Goal: Task Accomplishment & Management: Complete application form

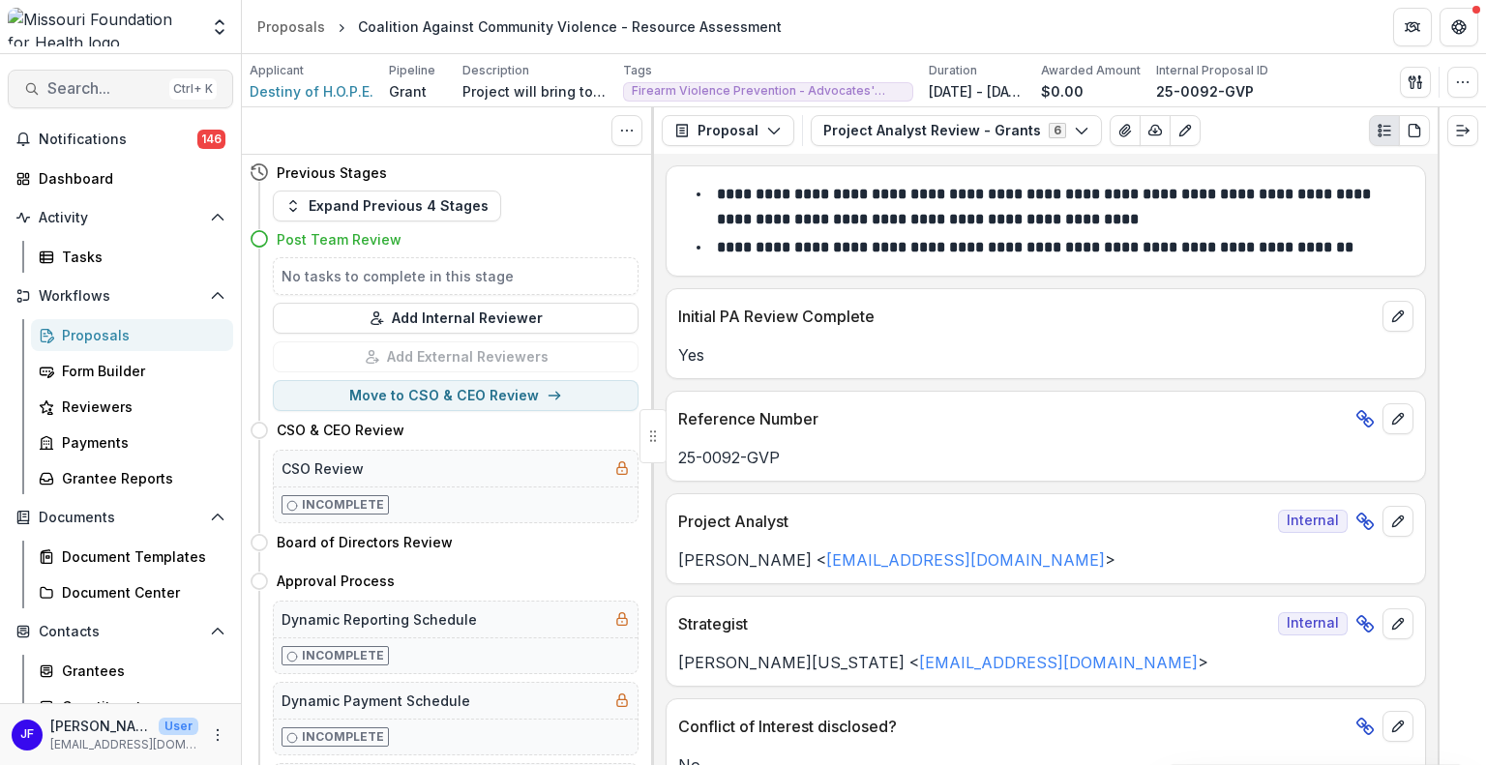
click at [81, 81] on span "Search..." at bounding box center [104, 88] width 114 height 18
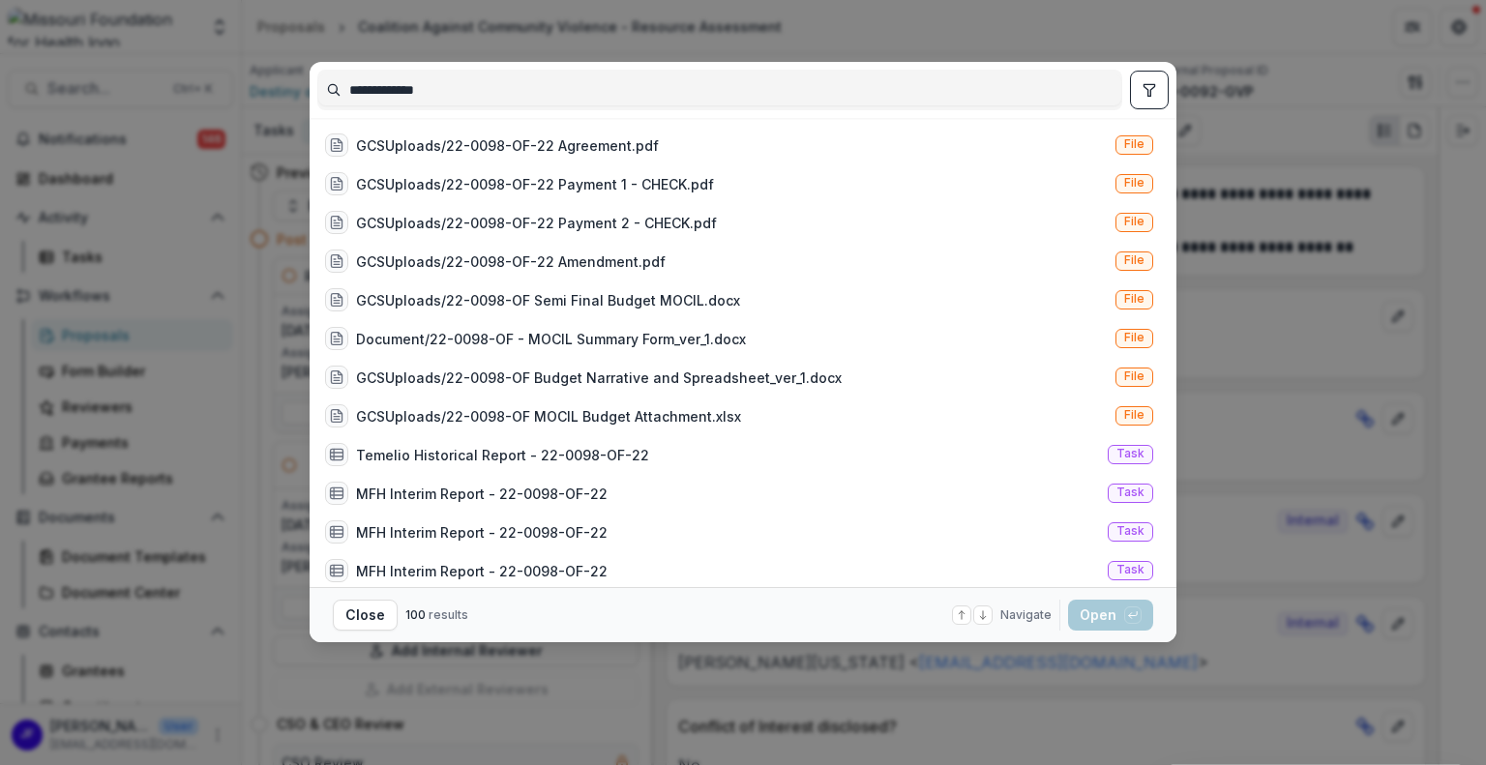
type input "**********"
click at [1146, 90] on icon "toggle filters" at bounding box center [1149, 89] width 15 height 15
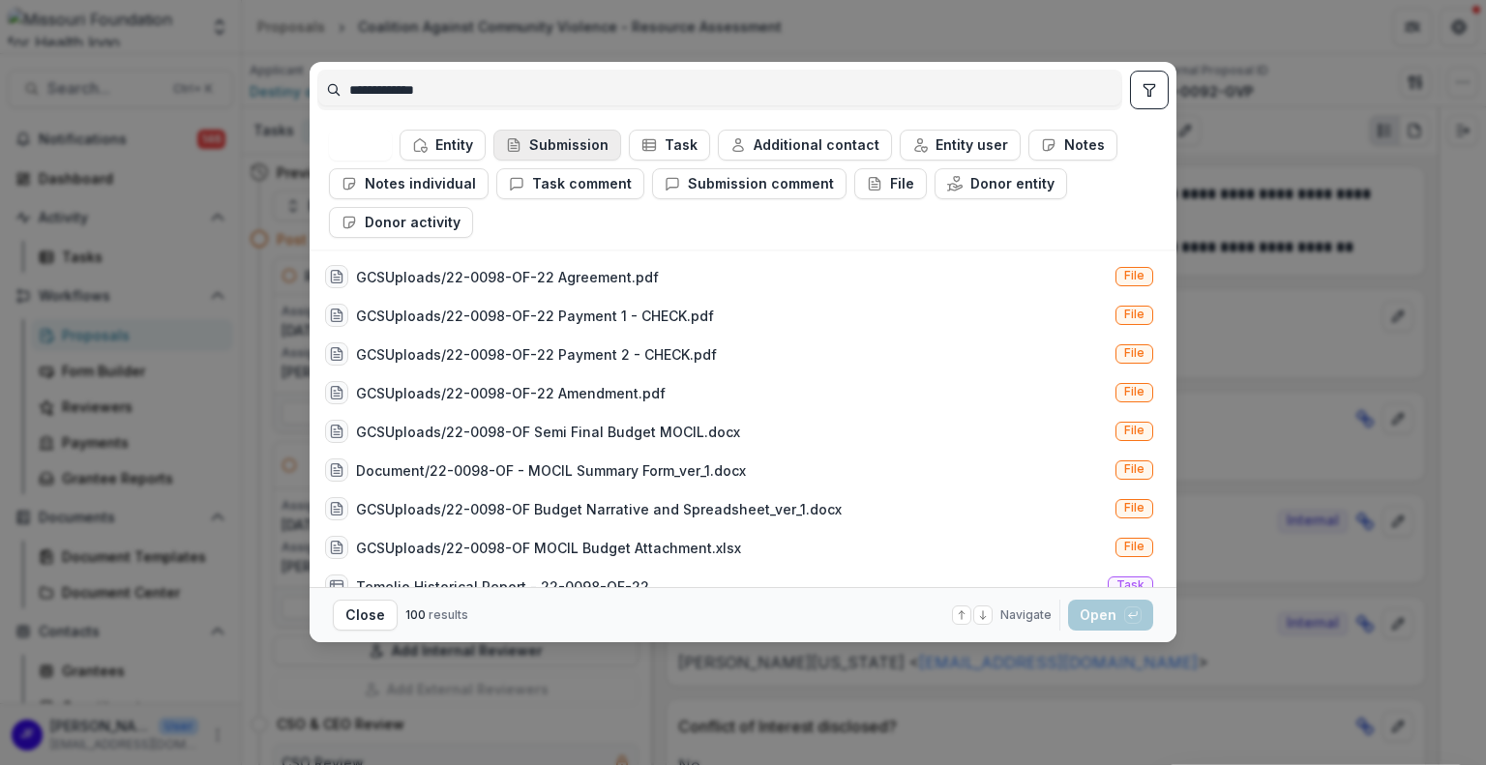
click at [562, 135] on button "Submission" at bounding box center [557, 145] width 128 height 31
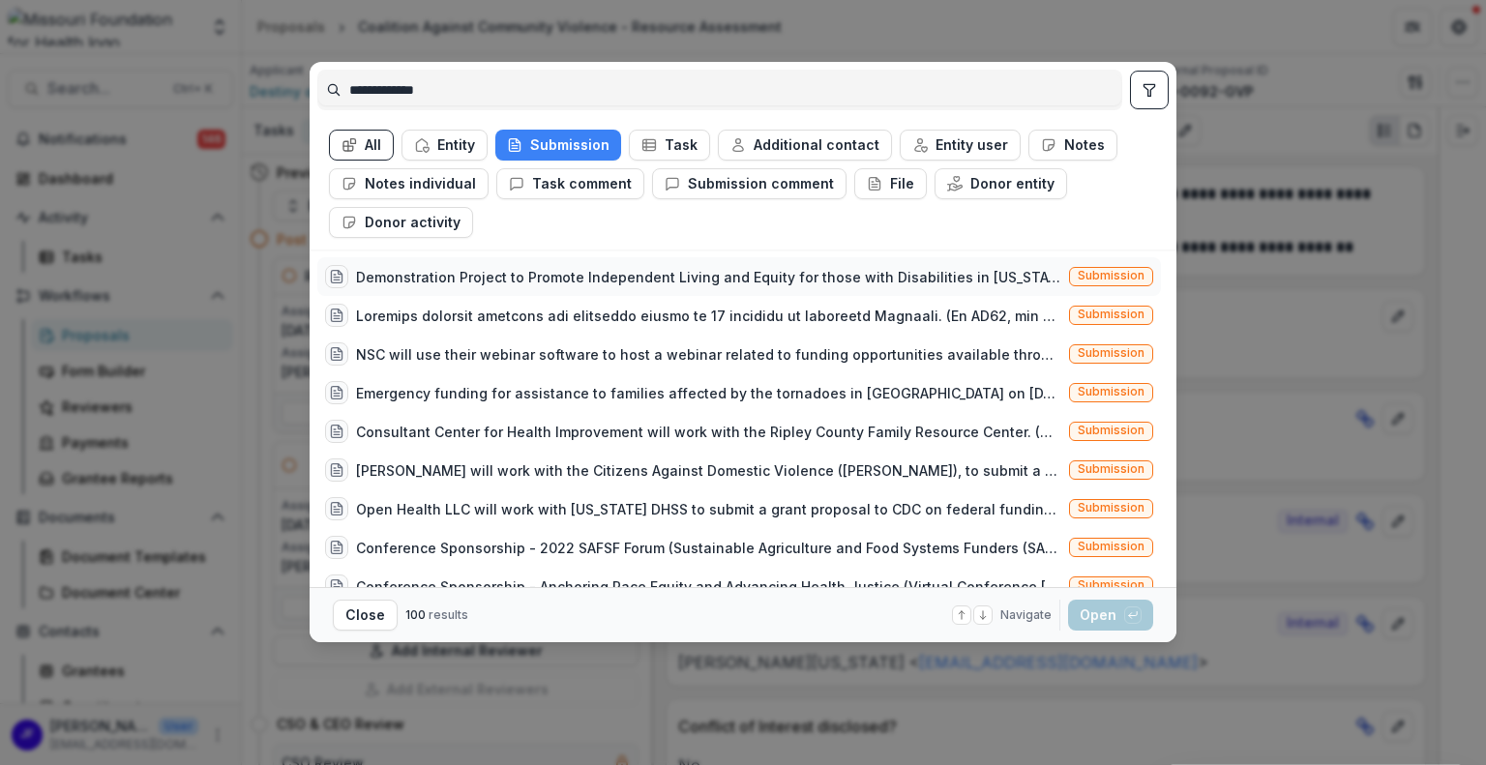
click at [745, 276] on div "Demonstration Project to Promote Independent Living and Equity for those with D…" at bounding box center [708, 277] width 705 height 20
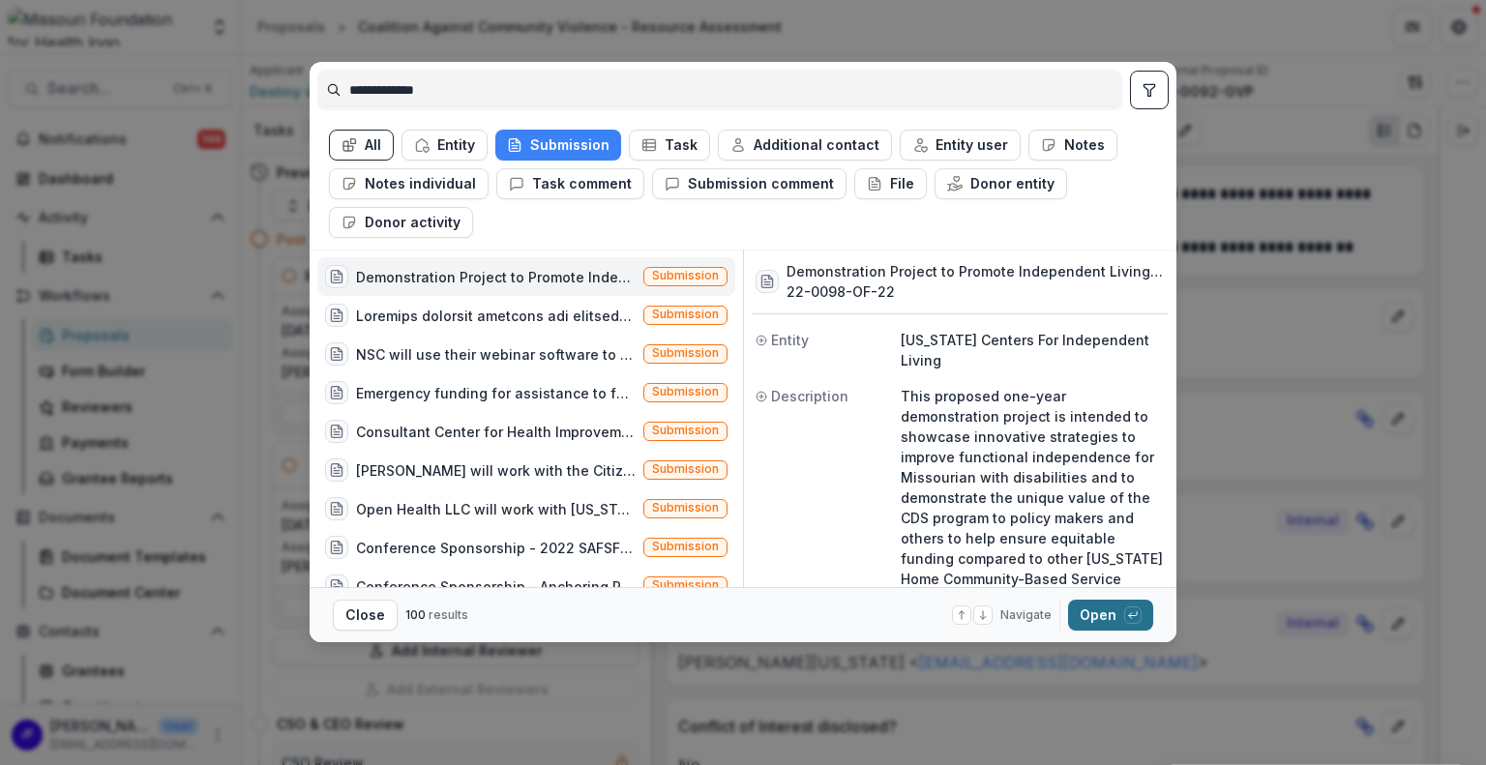
click at [1095, 618] on button "Open with enter key" at bounding box center [1110, 615] width 85 height 31
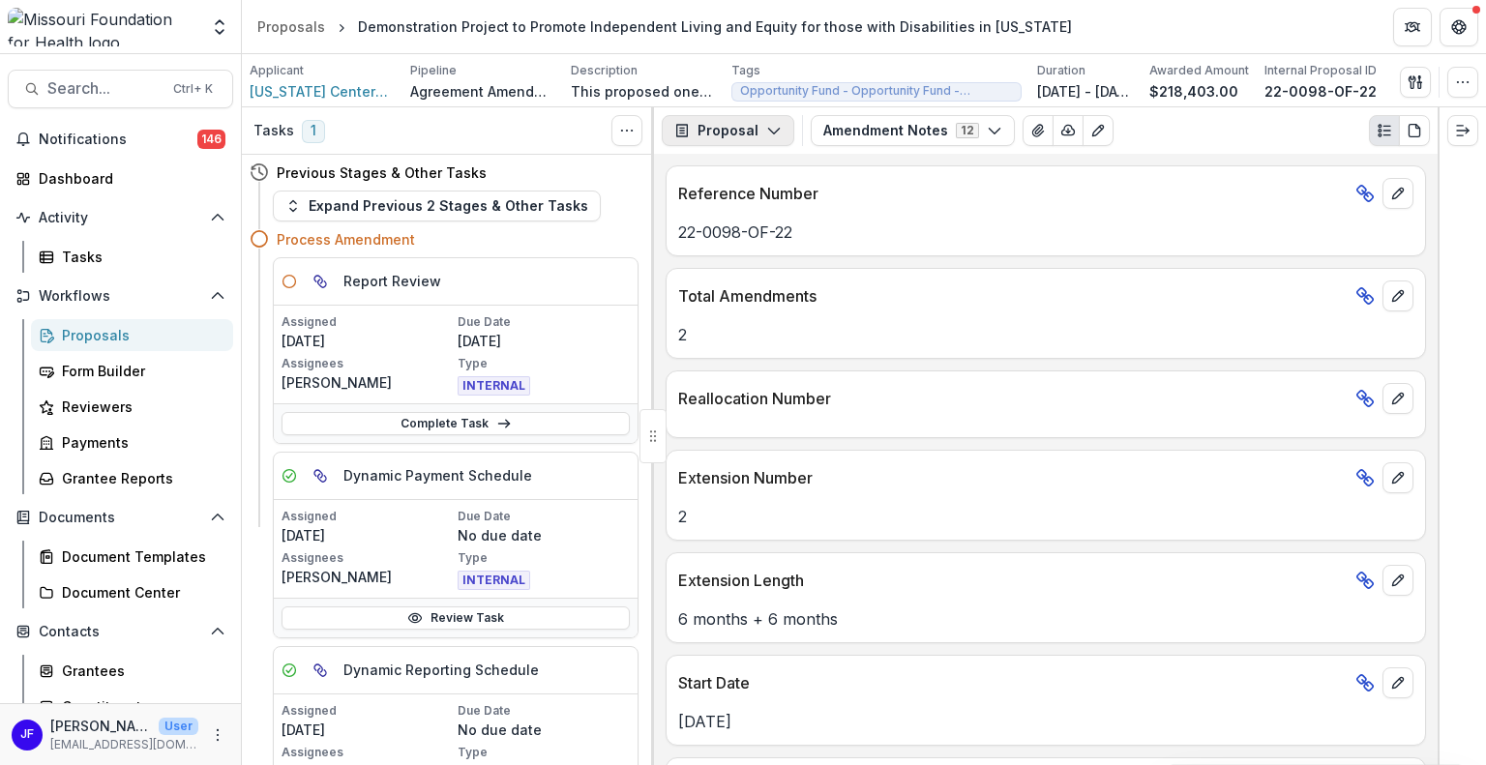
click at [753, 127] on button "Proposal" at bounding box center [728, 130] width 133 height 31
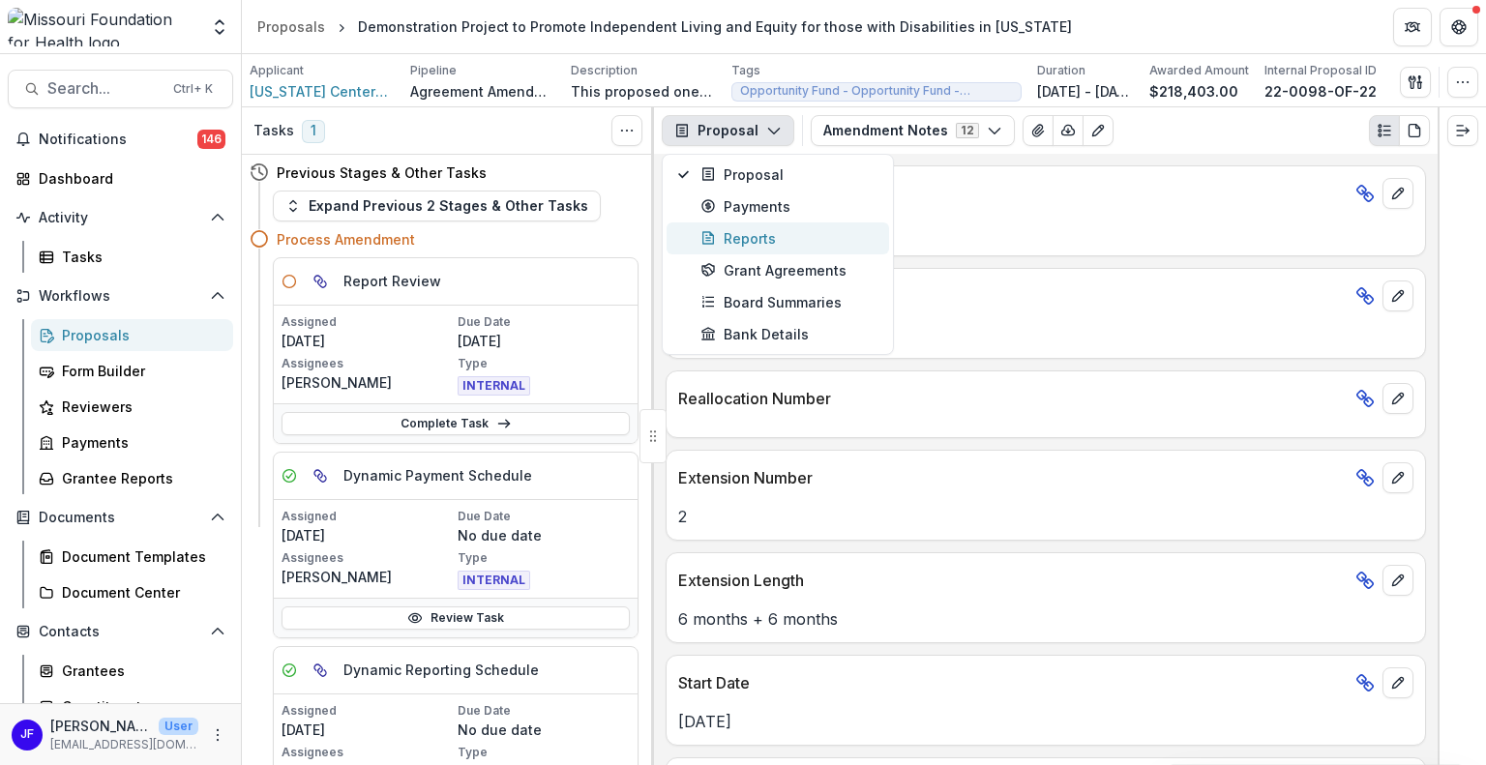
click at [747, 231] on div "Reports" at bounding box center [788, 238] width 177 height 20
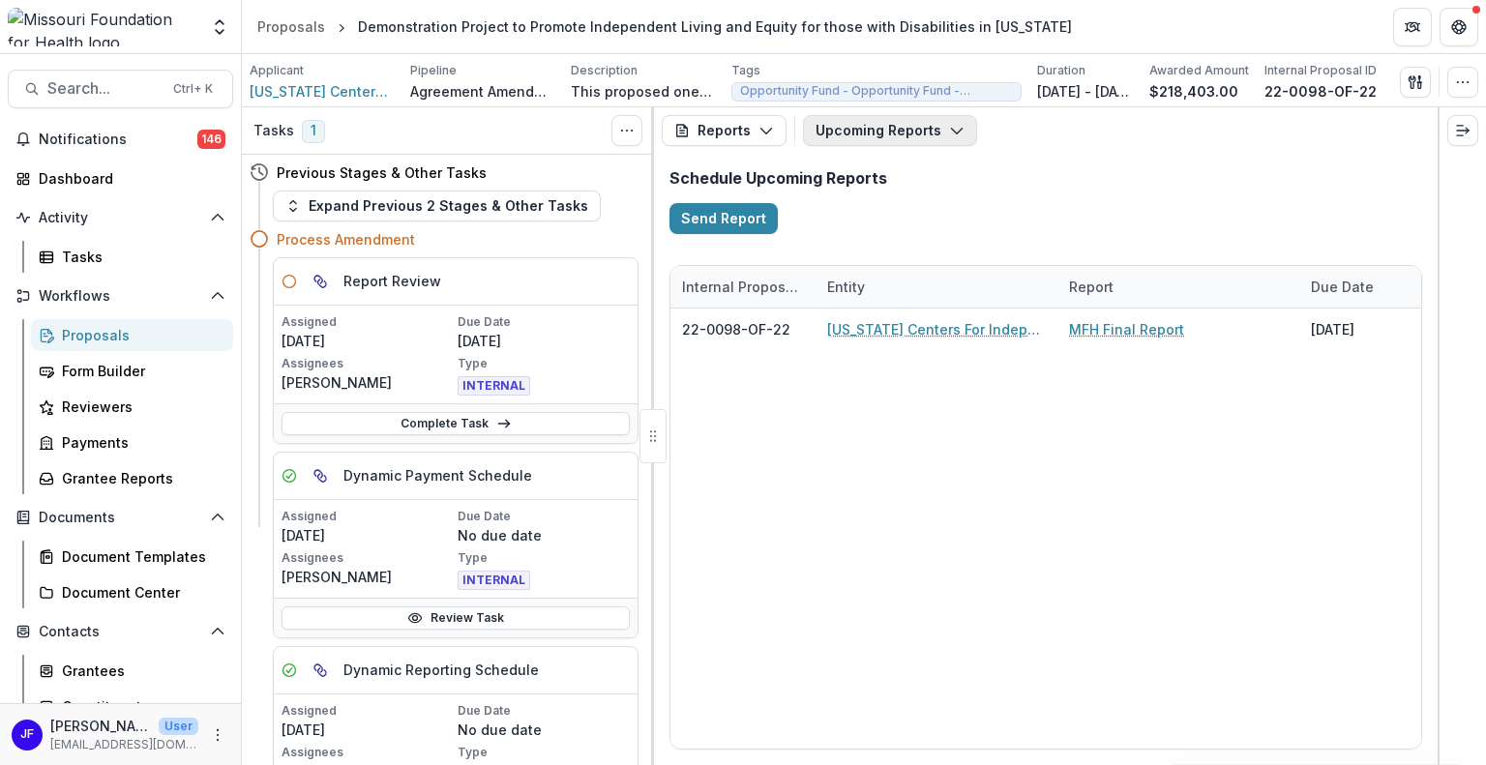
click at [889, 126] on button "Upcoming Reports" at bounding box center [890, 130] width 174 height 31
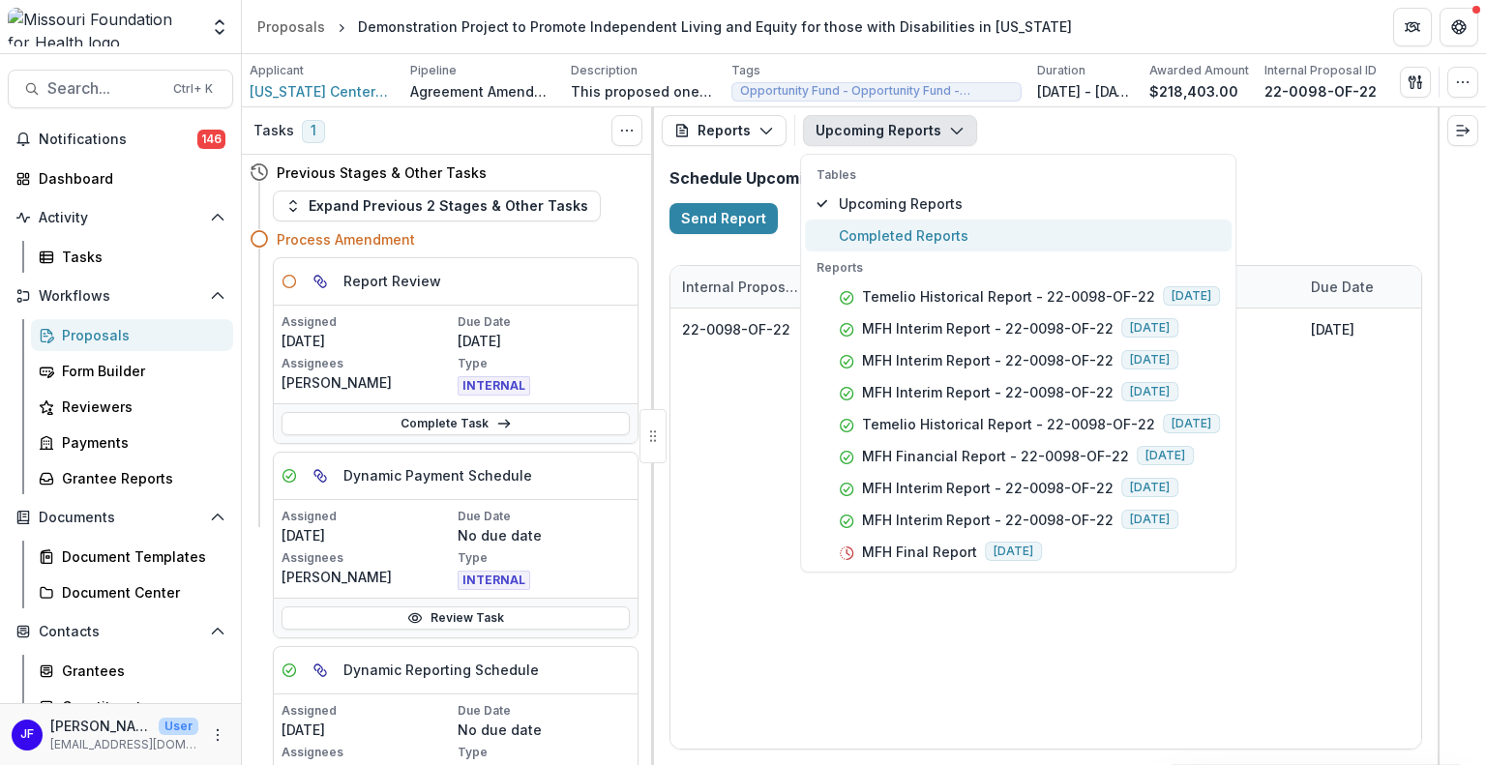
click at [902, 223] on button "Completed Reports" at bounding box center [1018, 236] width 427 height 32
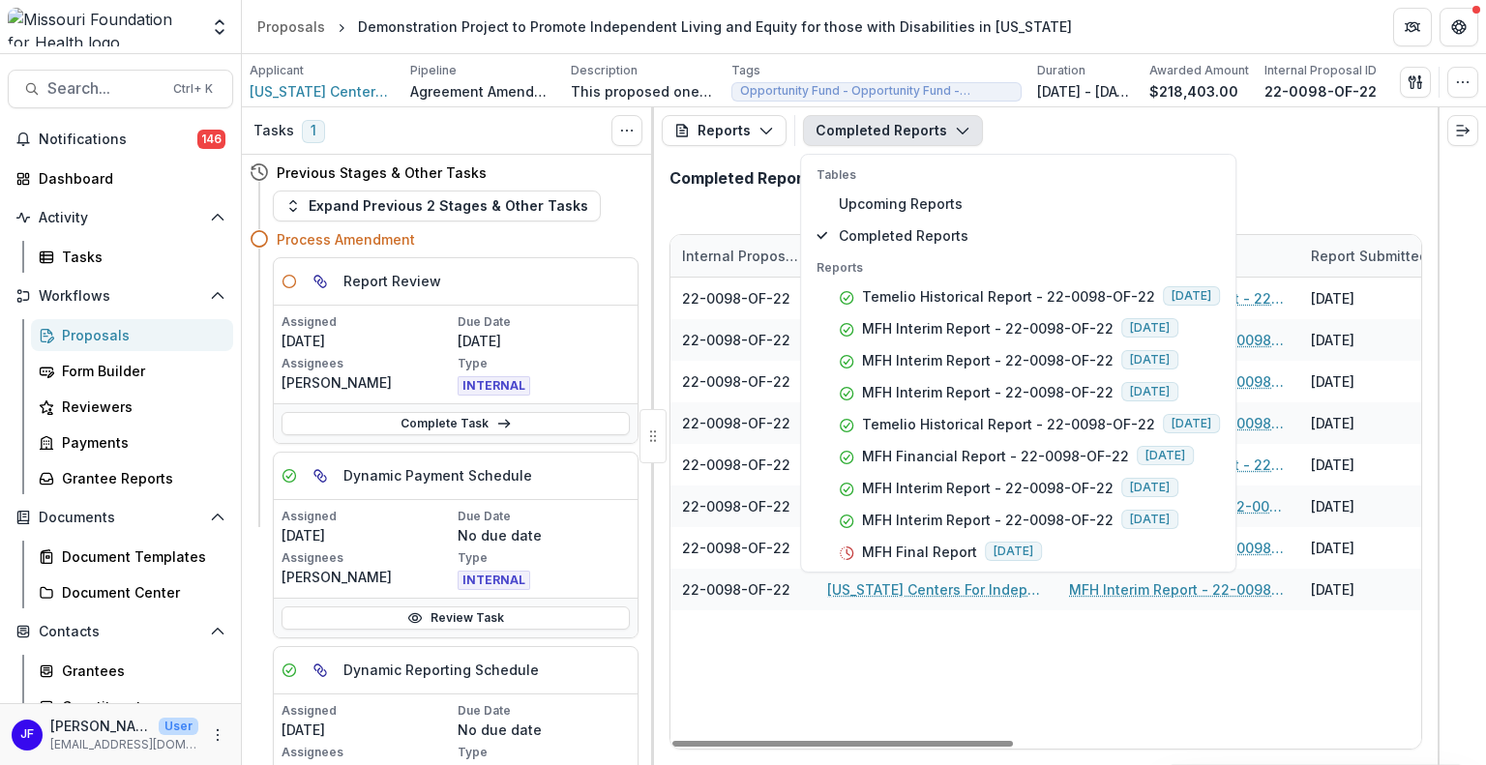
click at [898, 716] on div "22-0098-OF-22 [US_STATE] Centers For Independent Living Temelio Historical Repo…" at bounding box center [1492, 513] width 1645 height 471
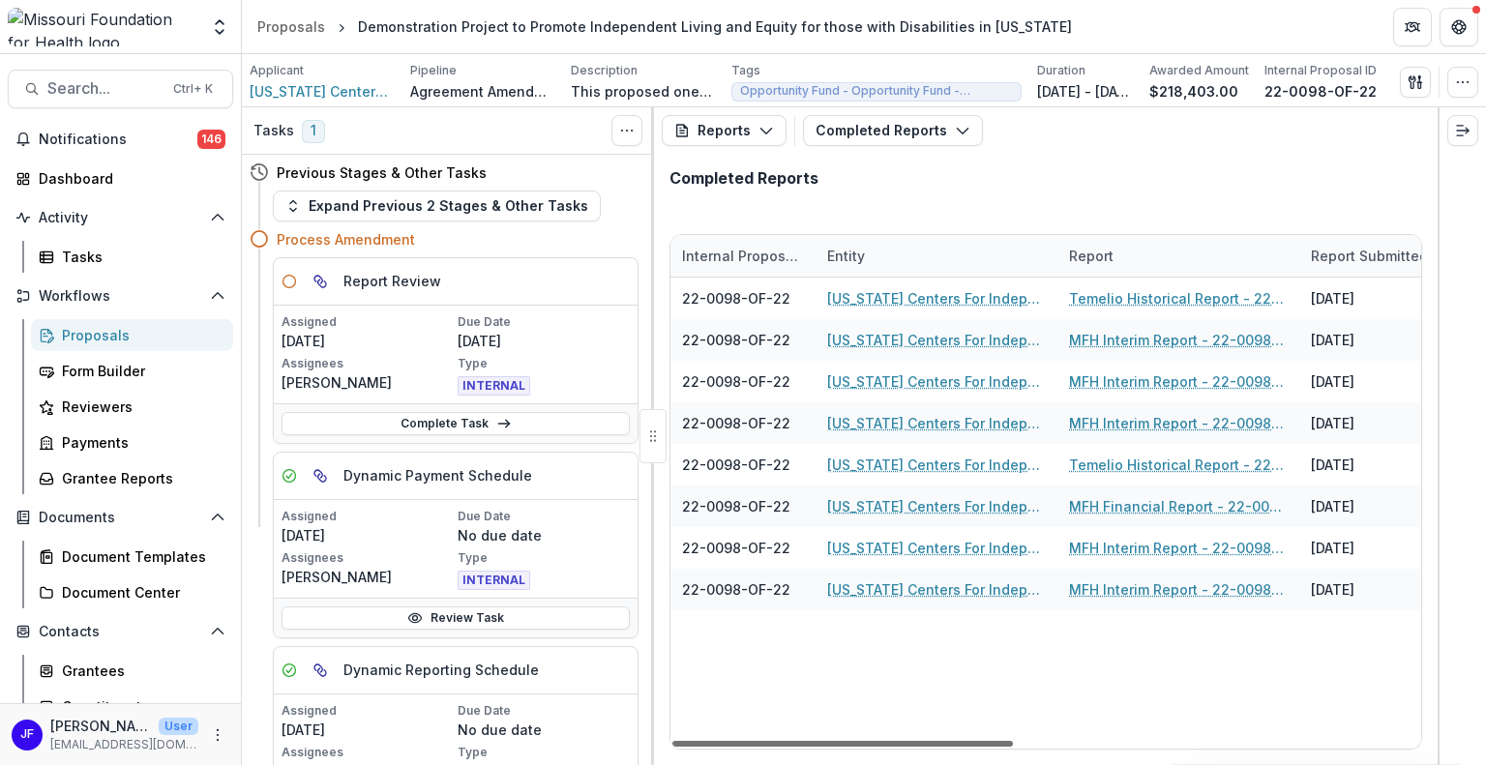
drag, startPoint x: 889, startPoint y: 738, endPoint x: 842, endPoint y: 737, distance: 47.4
click at [842, 741] on div at bounding box center [842, 744] width 341 height 6
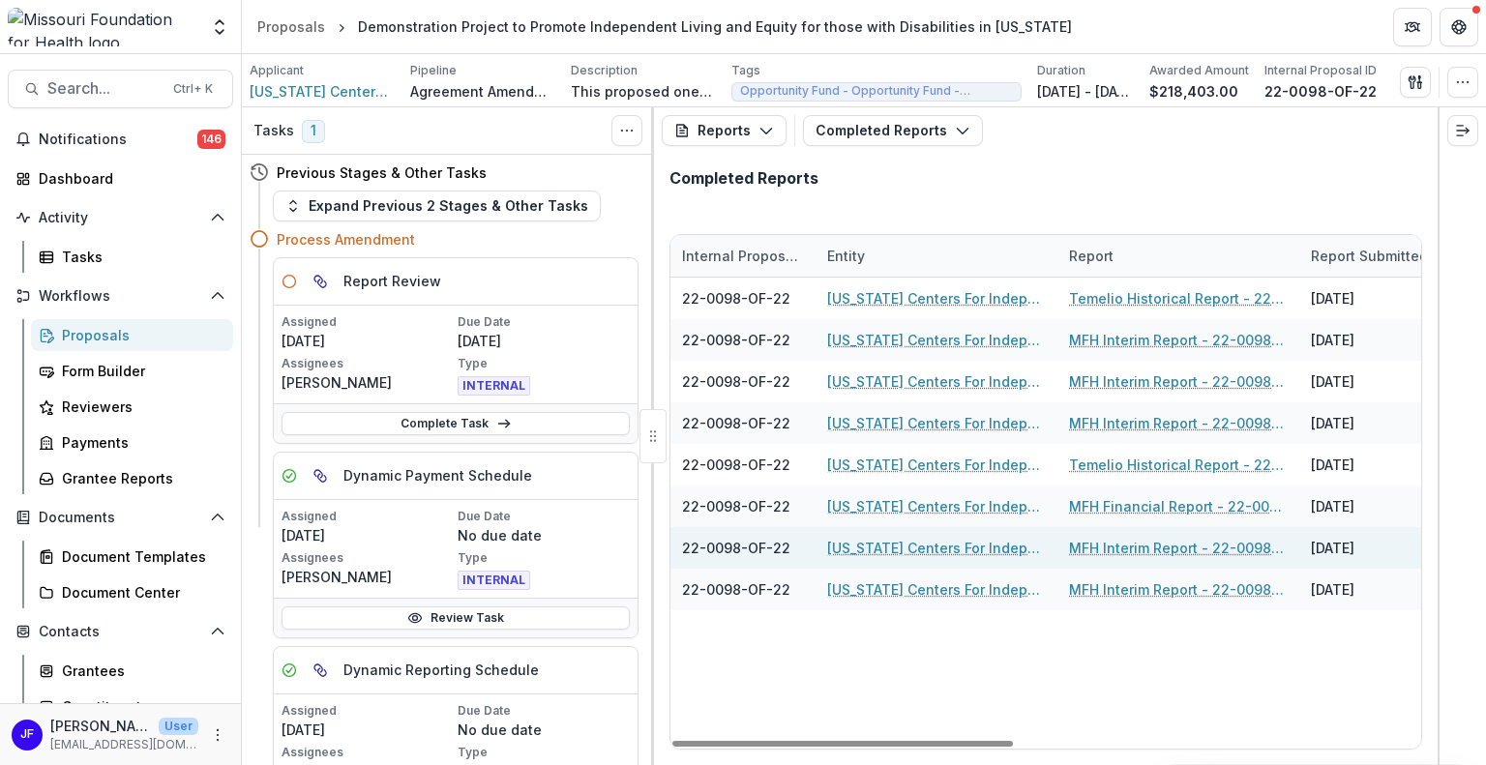
click at [1095, 552] on link "MFH Interim Report - 22-0098-OF-22" at bounding box center [1178, 548] width 219 height 20
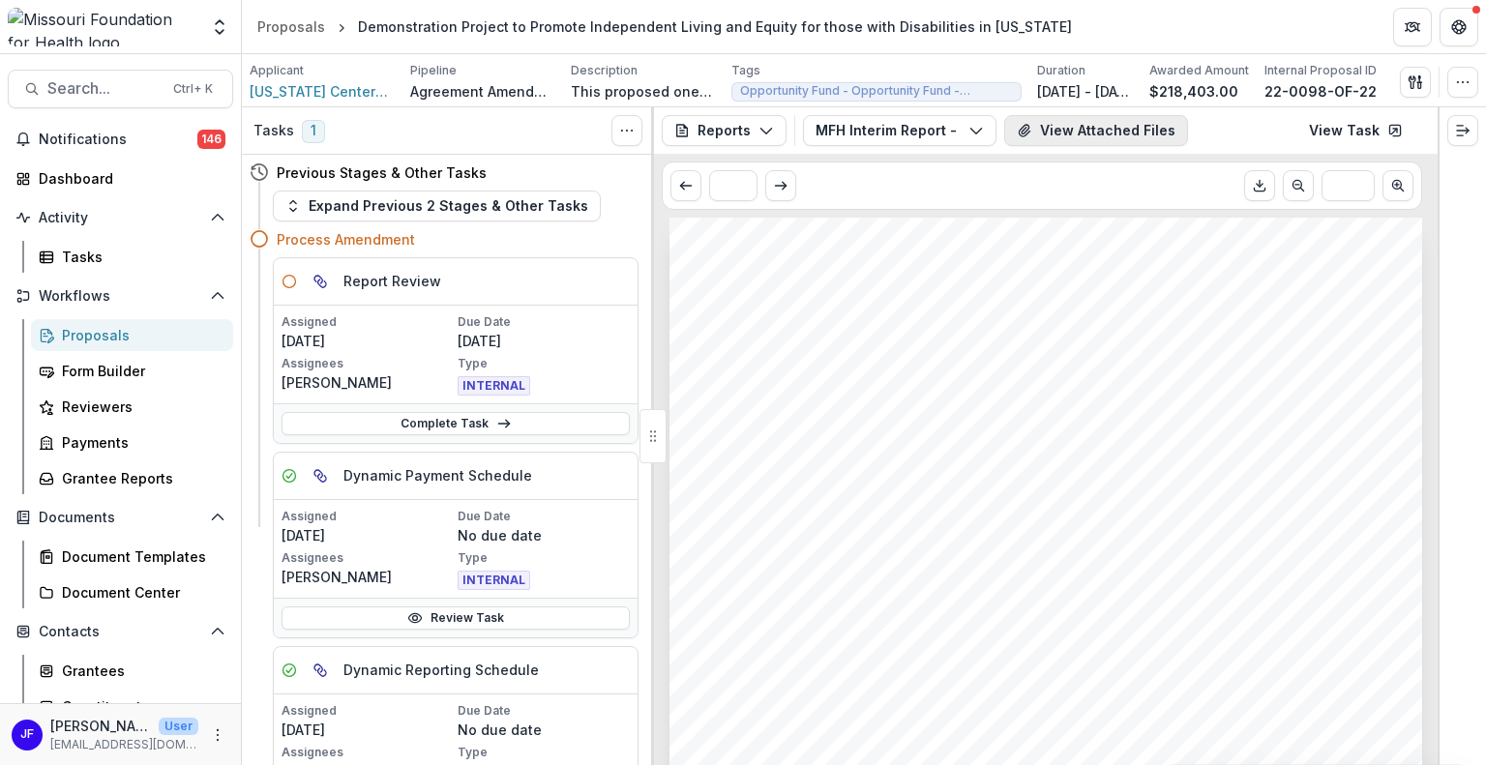
click at [1136, 130] on button "View Attached Files" at bounding box center [1096, 130] width 184 height 31
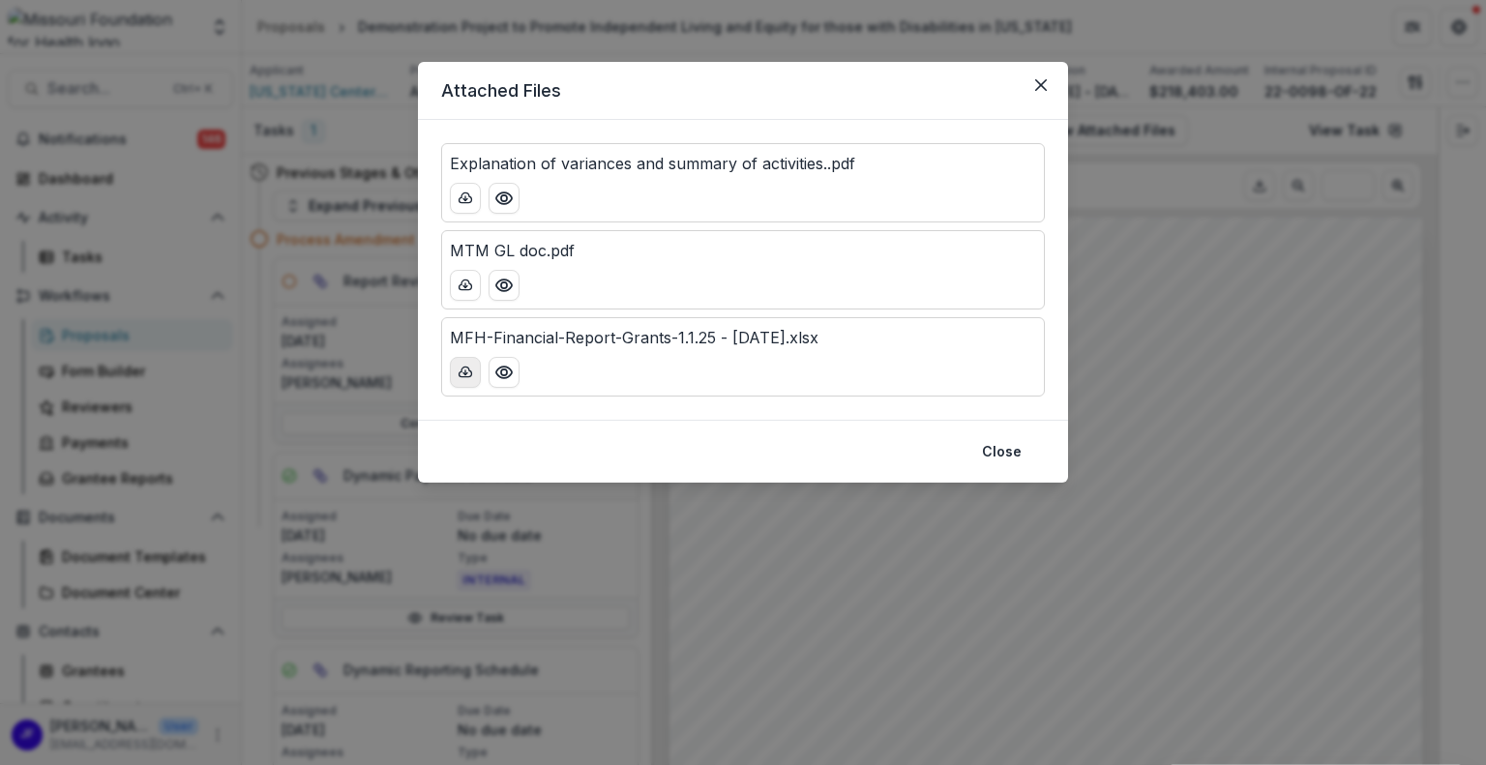
click at [460, 365] on icon "download-button" at bounding box center [465, 372] width 15 height 15
click at [464, 278] on icon "download-button" at bounding box center [465, 285] width 15 height 15
click at [989, 442] on button "Close" at bounding box center [1001, 451] width 63 height 31
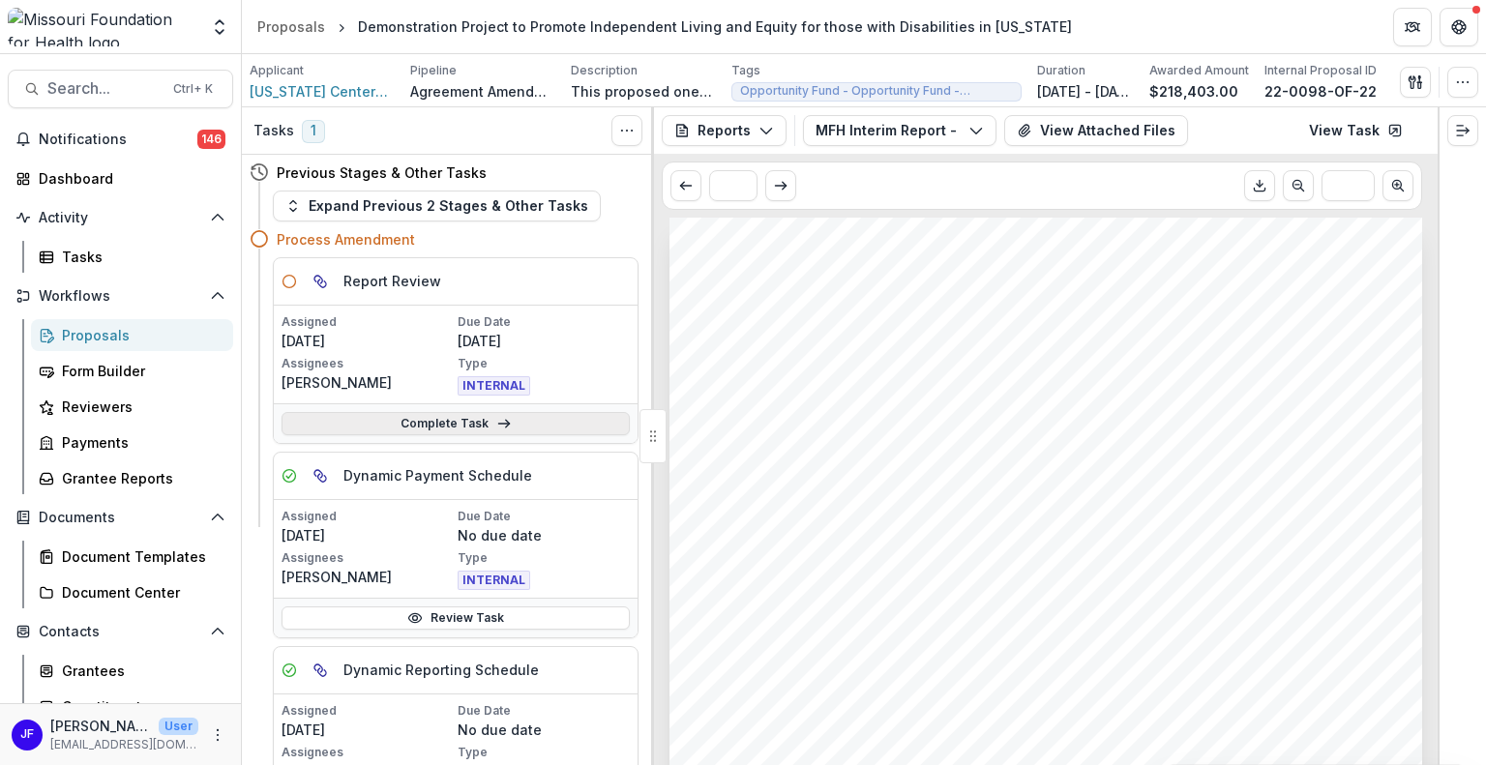
click at [403, 424] on link "Complete Task" at bounding box center [456, 423] width 348 height 23
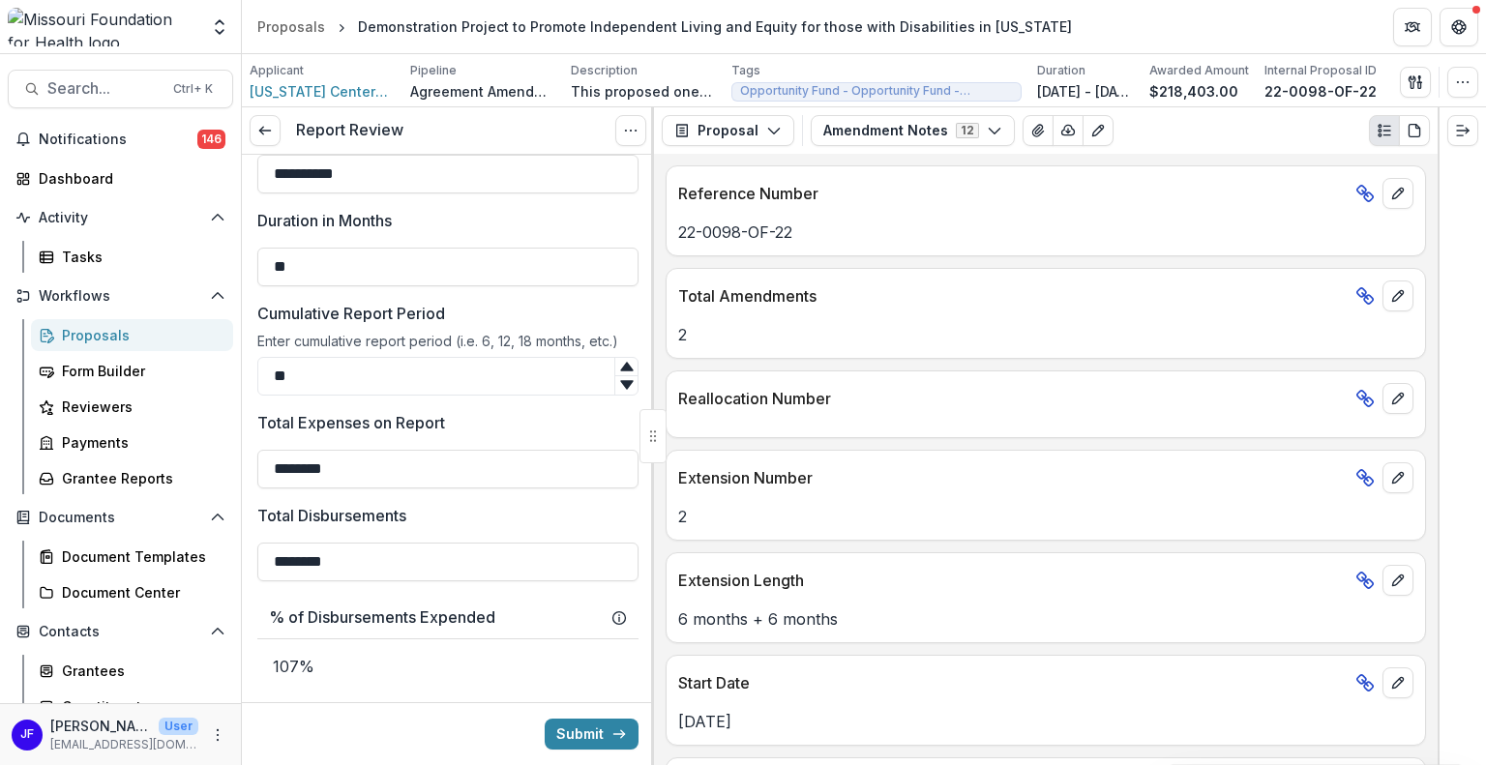
scroll to position [580, 0]
